Goal: Register for event/course

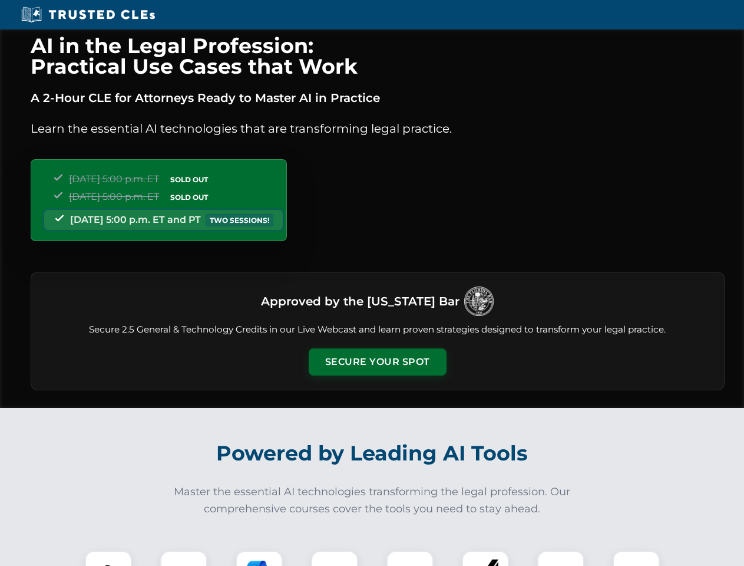
click at [377, 362] on button "Secure Your Spot" at bounding box center [378, 361] width 138 height 27
click at [108, 558] on img at bounding box center [108, 574] width 34 height 34
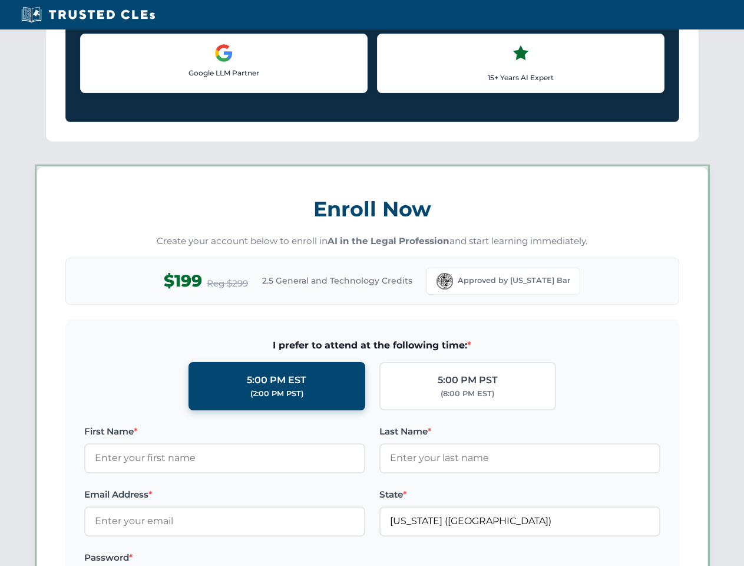
click at [259, 558] on div "AI in the Legal Profession: Practical Use Cases that Work A 2-Hour CLE for Atto…" at bounding box center [372, 552] width 744 height 2756
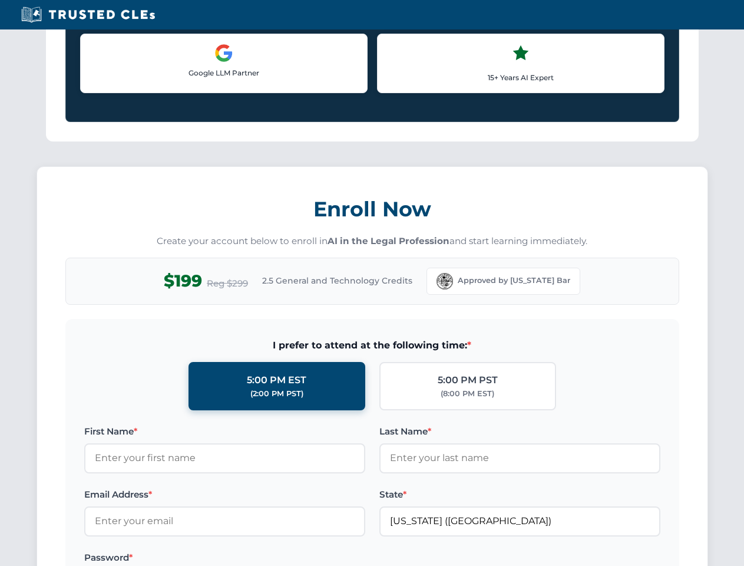
scroll to position [1021, 0]
